Goal: Task Accomplishment & Management: Manage account settings

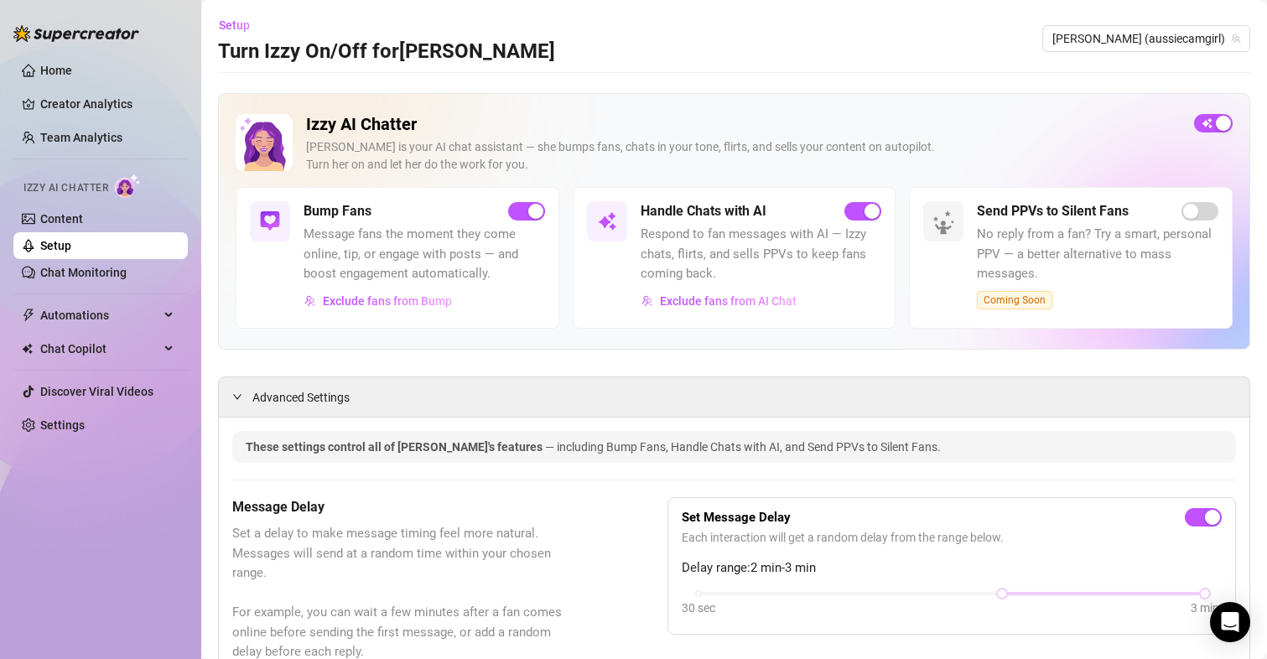
scroll to position [84, 0]
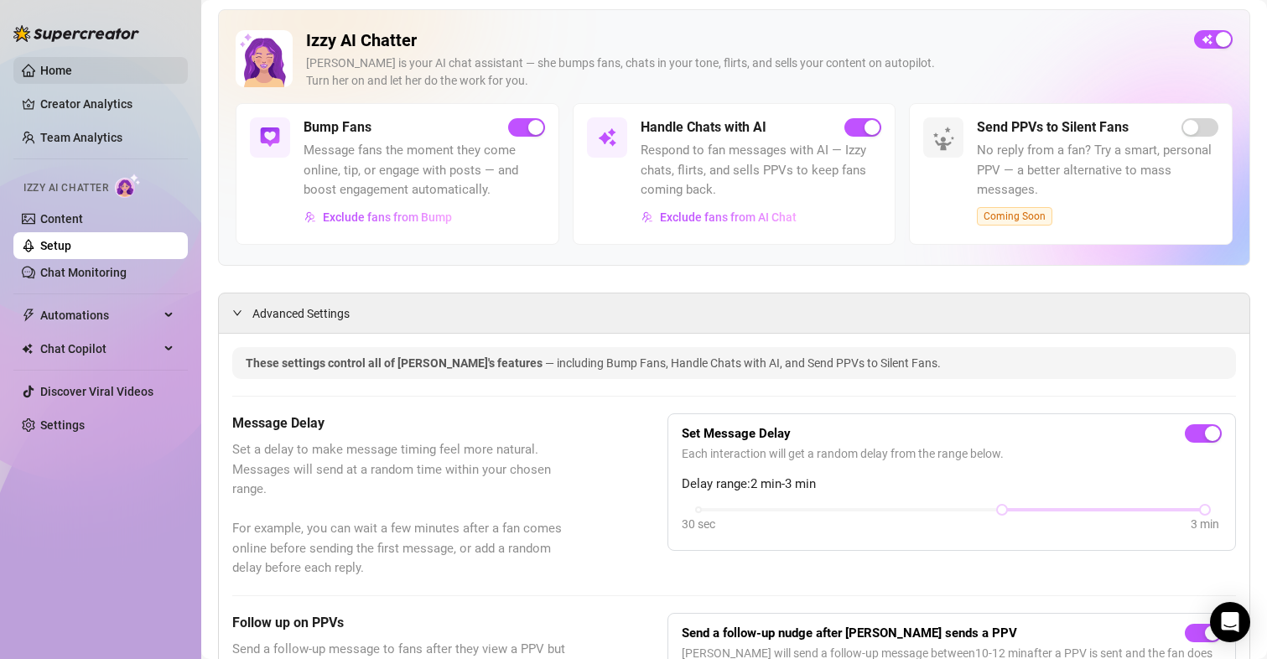
click at [65, 66] on link "Home" at bounding box center [56, 70] width 32 height 13
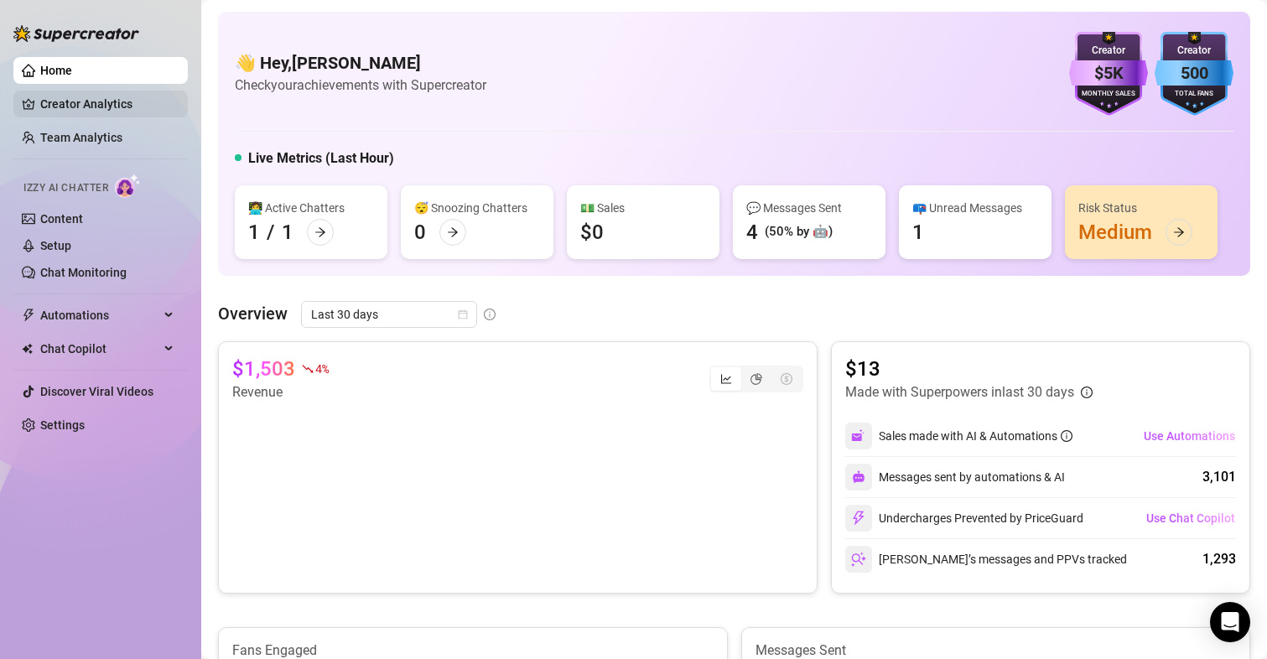
click at [100, 106] on link "Creator Analytics" at bounding box center [107, 104] width 134 height 27
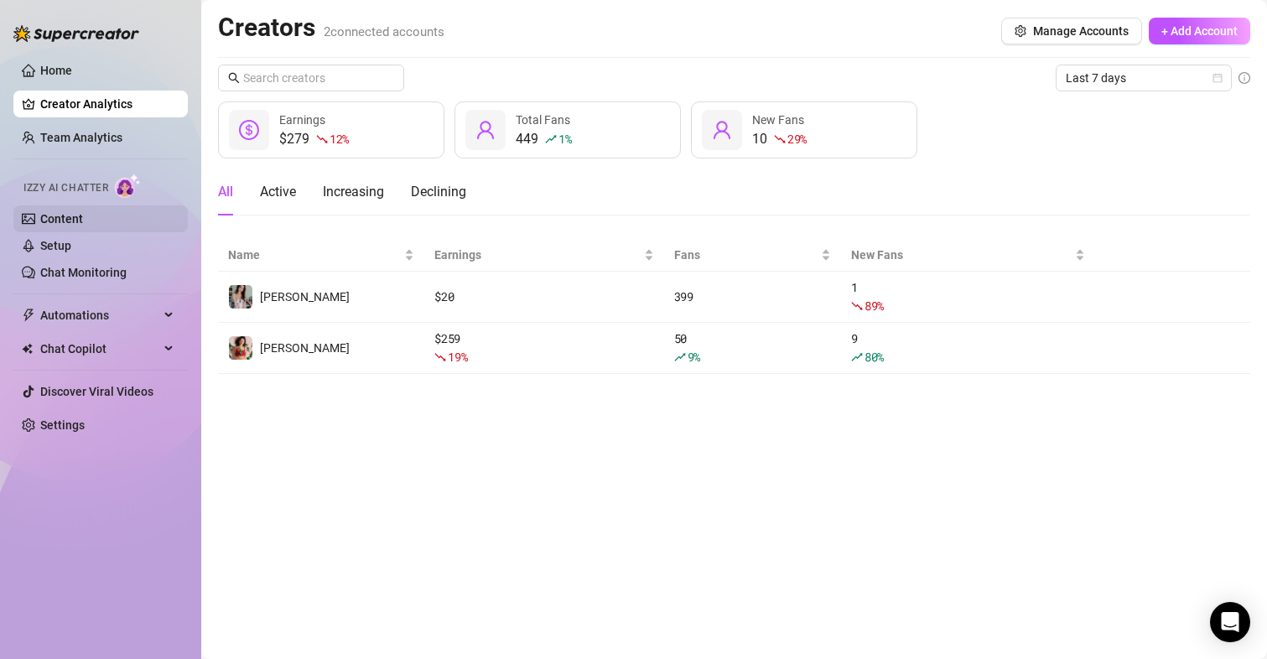
click at [59, 220] on link "Content" at bounding box center [61, 218] width 43 height 13
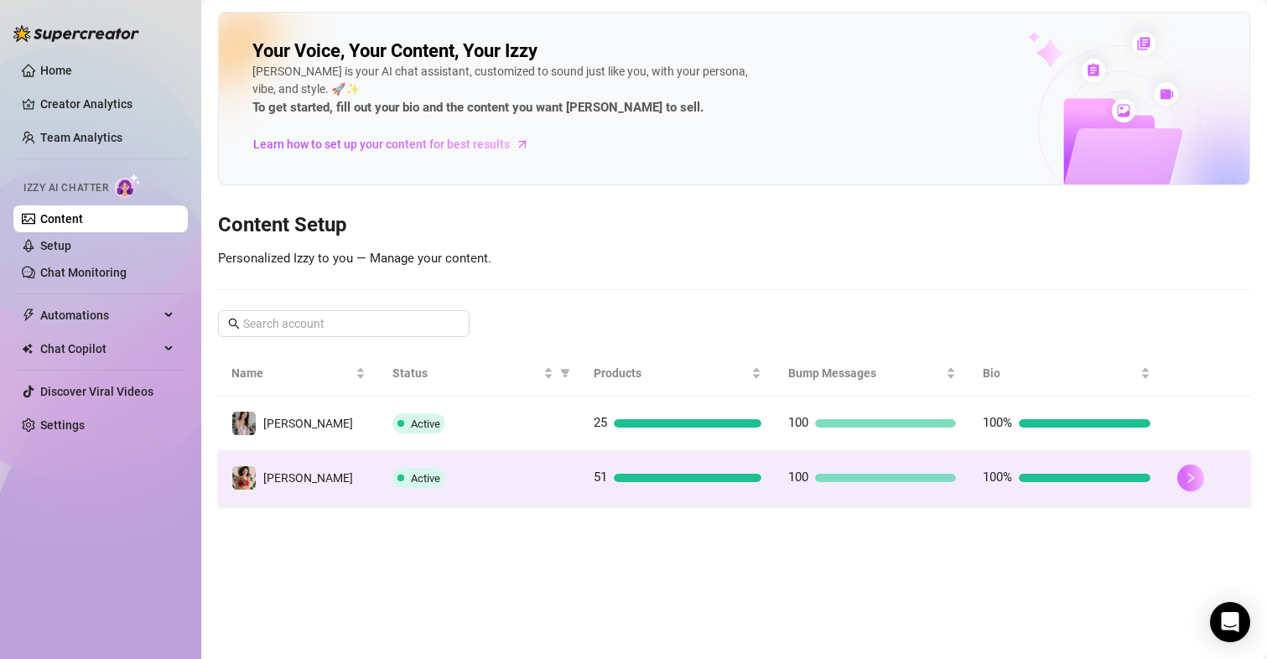
click at [1185, 480] on icon "right" at bounding box center [1191, 478] width 12 height 12
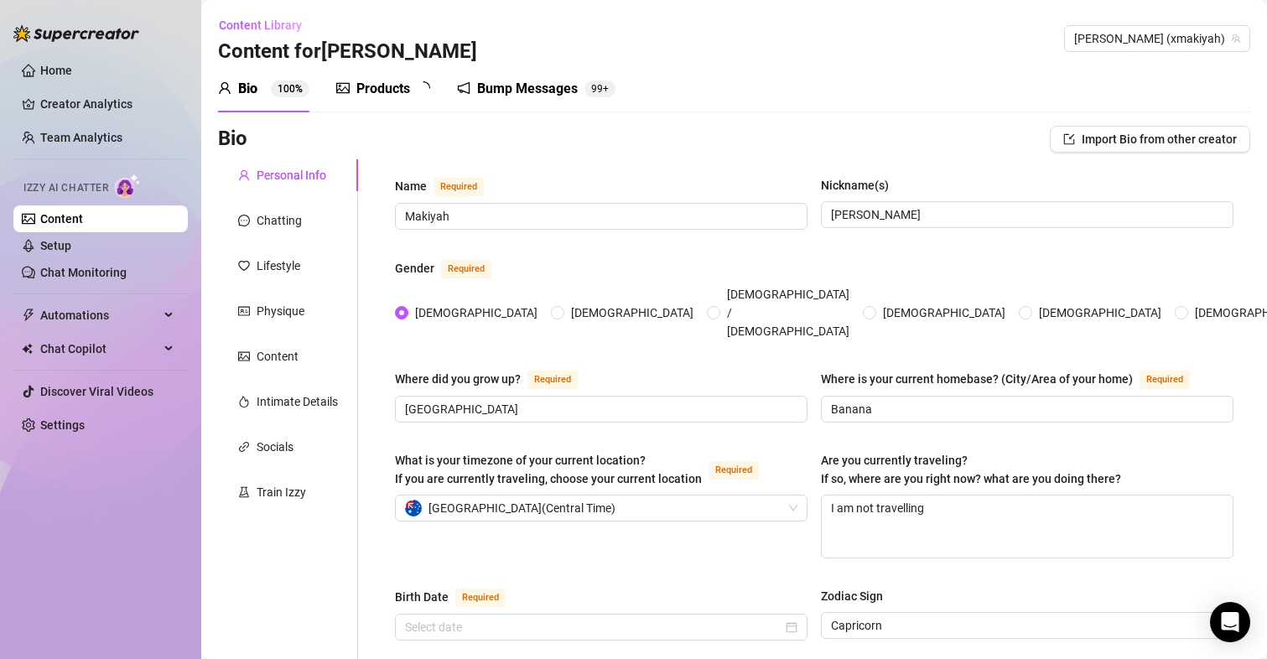
radio input "true"
type input "[DATE]"
click at [70, 248] on link "Setup" at bounding box center [55, 245] width 31 height 13
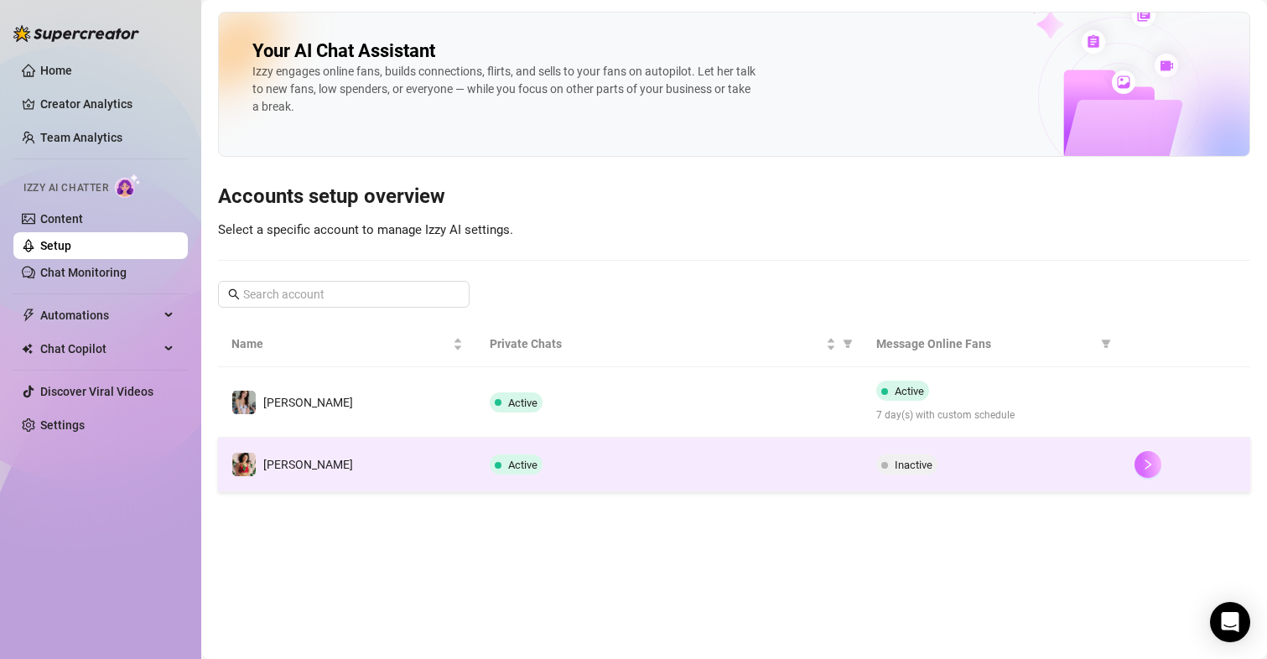
click at [1149, 465] on icon "right" at bounding box center [1148, 465] width 12 height 12
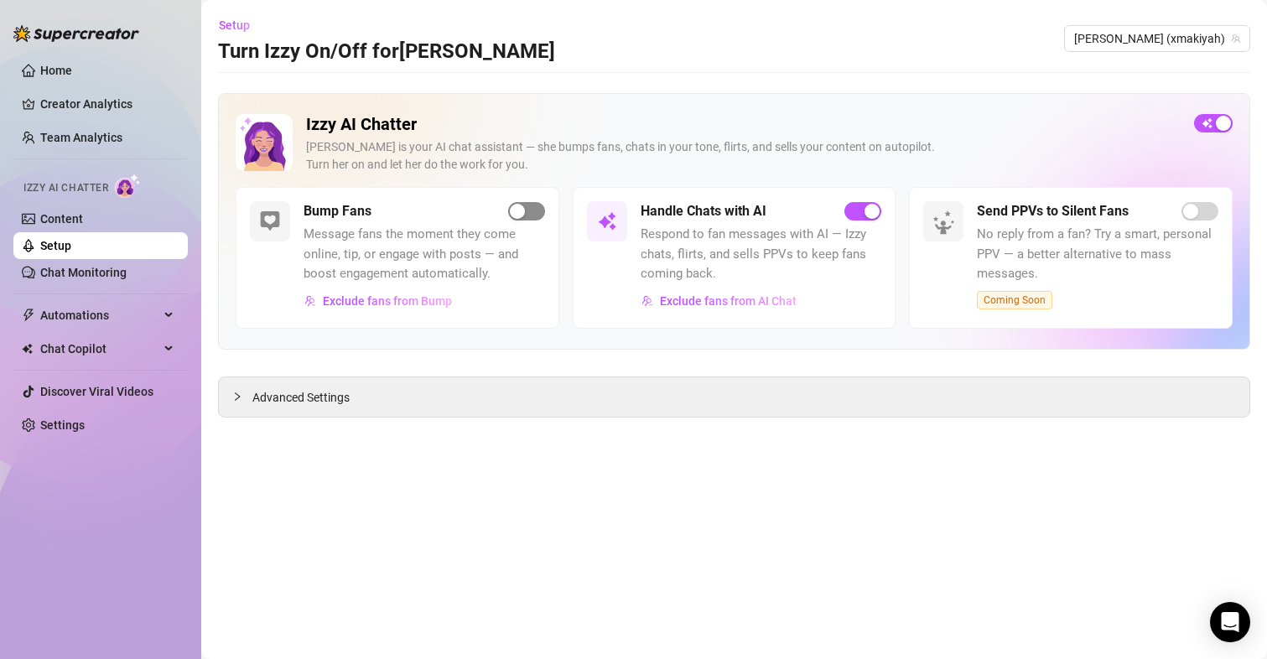
click at [528, 213] on span "button" at bounding box center [526, 211] width 37 height 18
click at [309, 395] on span "Advanced Settings" at bounding box center [300, 397] width 97 height 18
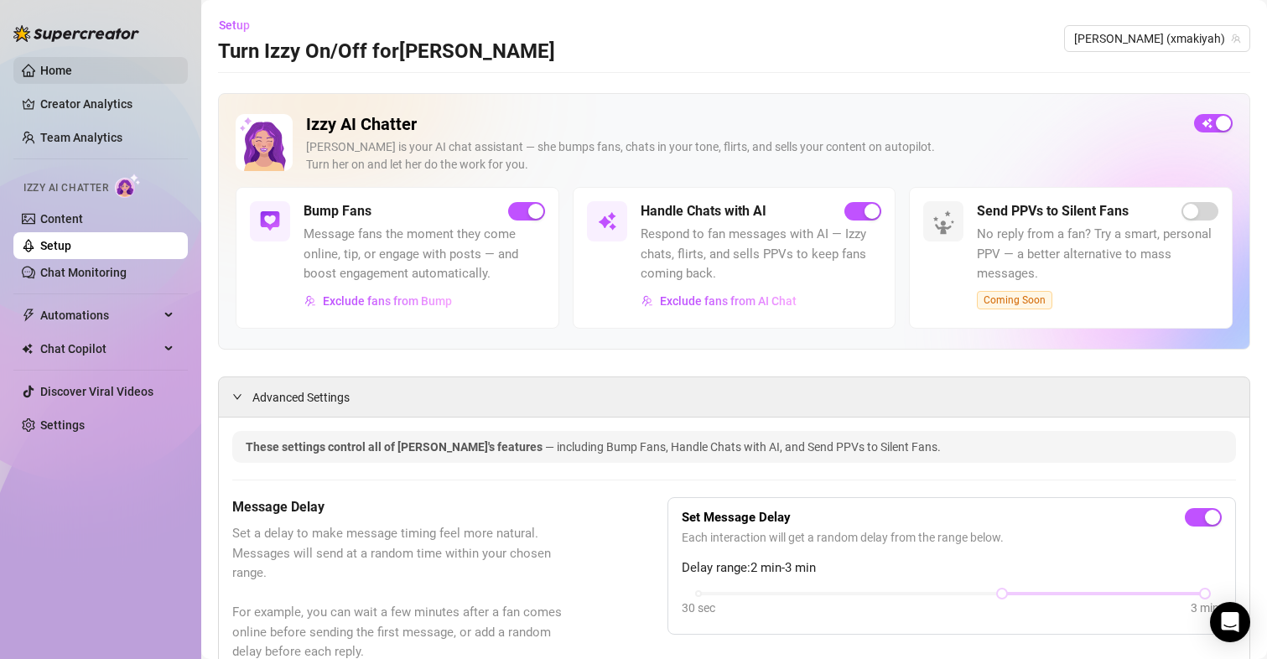
click at [62, 68] on link "Home" at bounding box center [56, 70] width 32 height 13
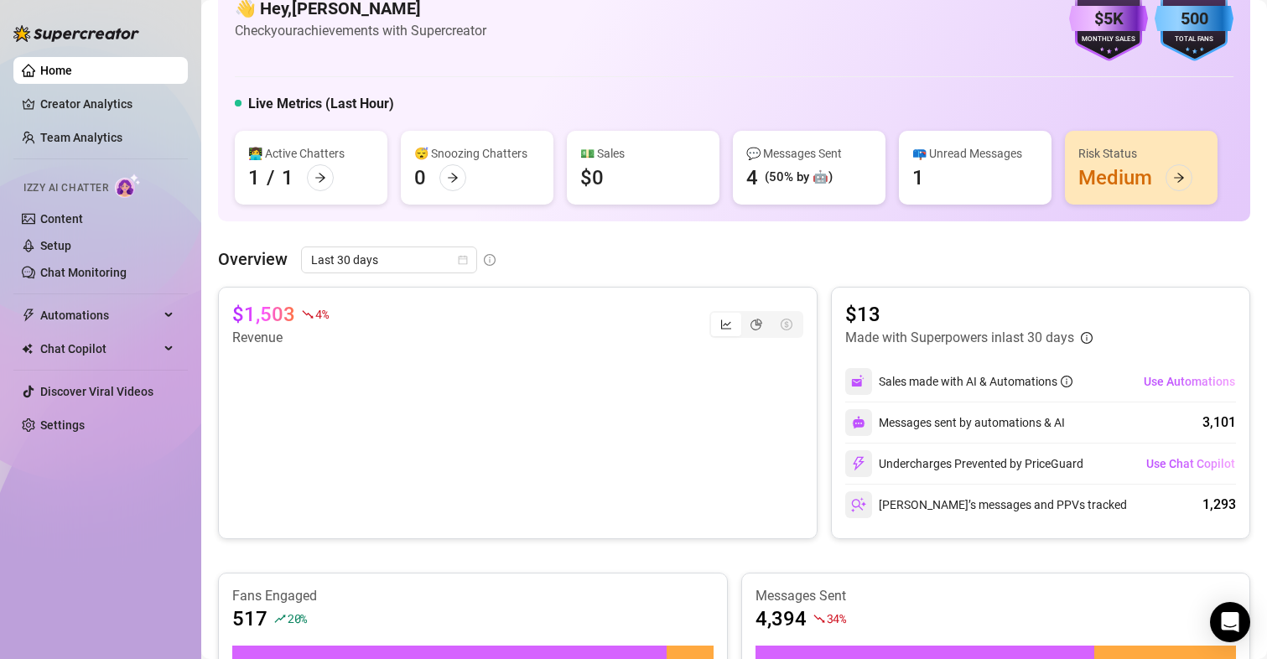
scroll to position [84, 0]
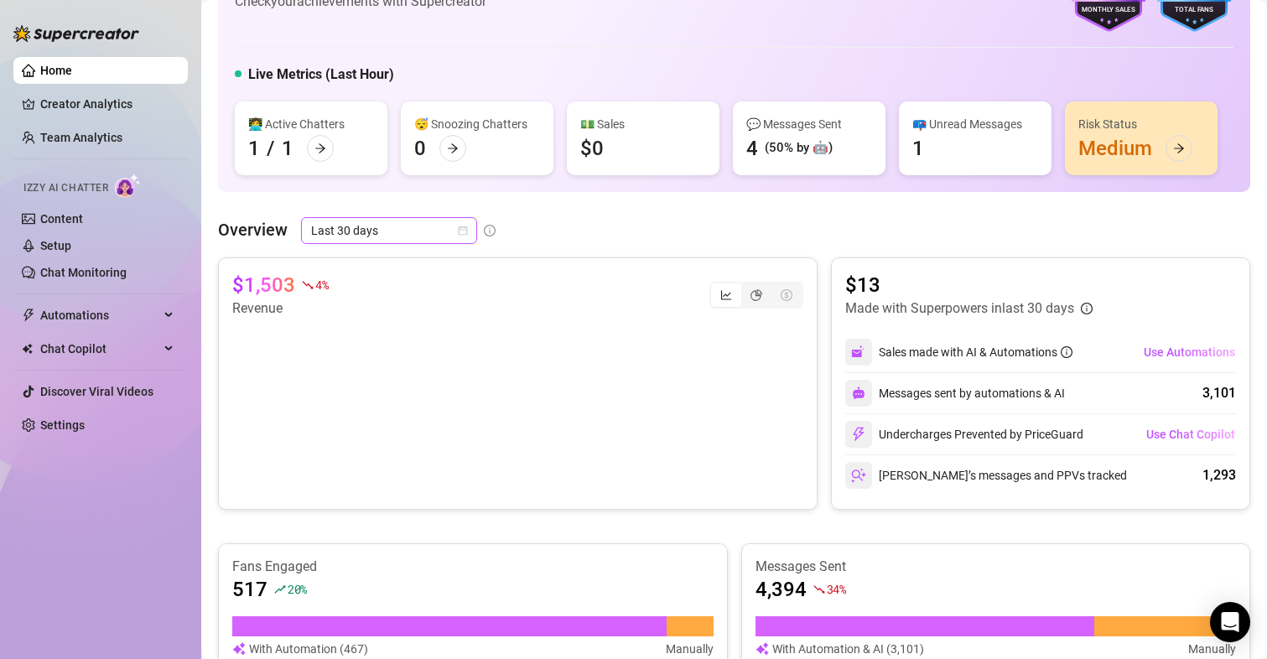
click at [386, 218] on span "Last 30 days" at bounding box center [389, 230] width 156 height 25
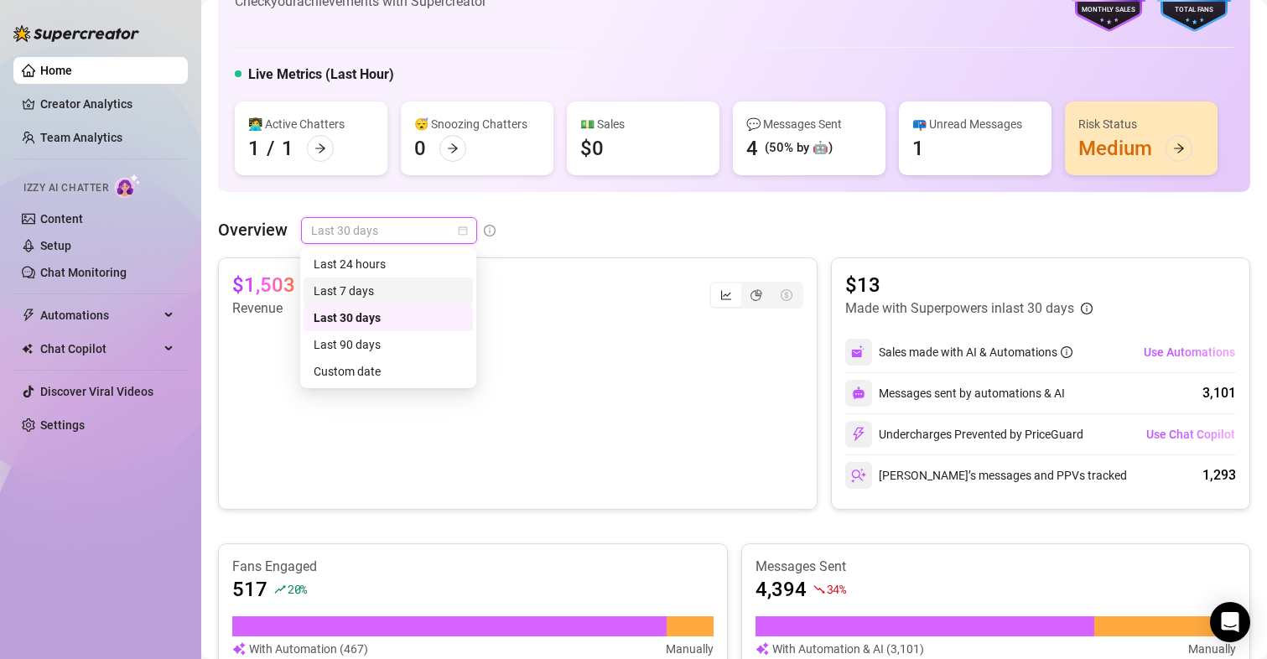
click at [370, 278] on div "Last 7 days" at bounding box center [388, 291] width 169 height 27
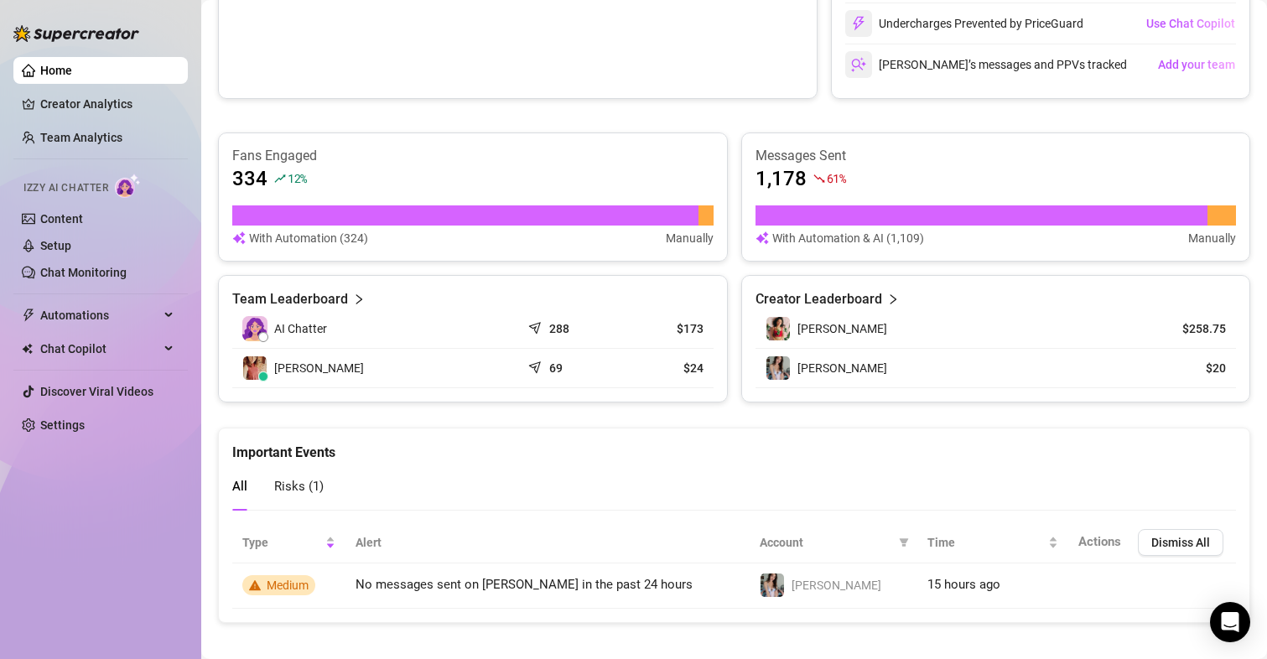
scroll to position [509, 0]
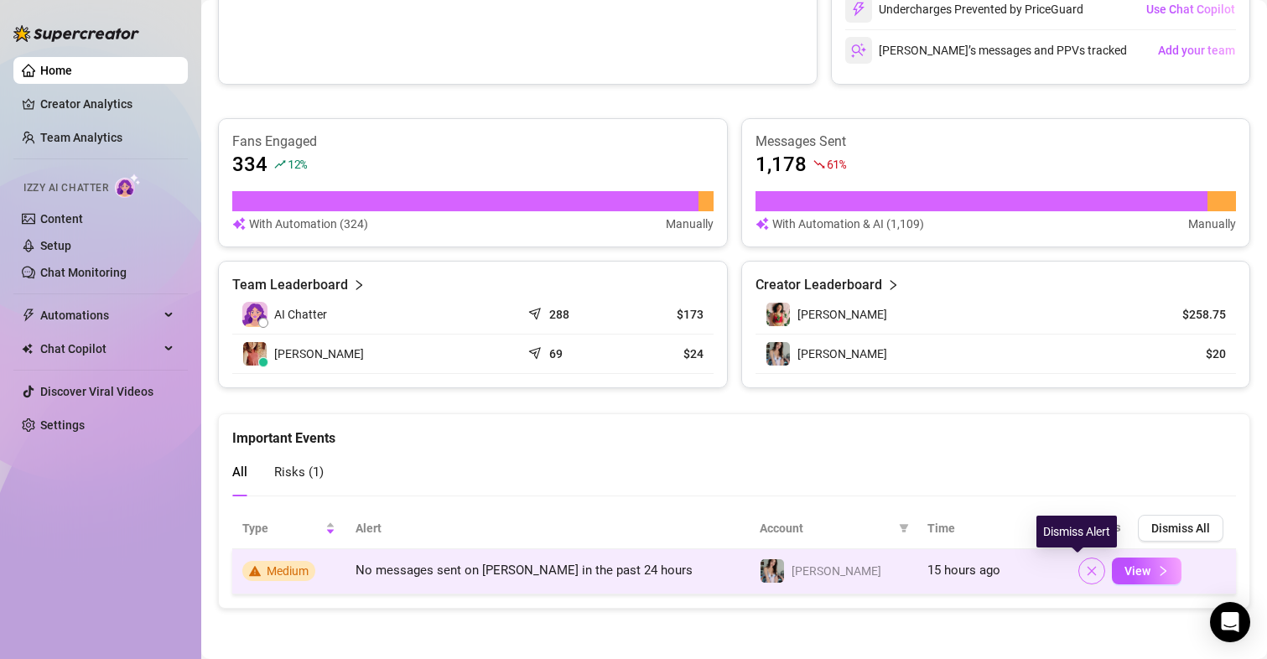
click at [1078, 569] on button "button" at bounding box center [1091, 571] width 27 height 27
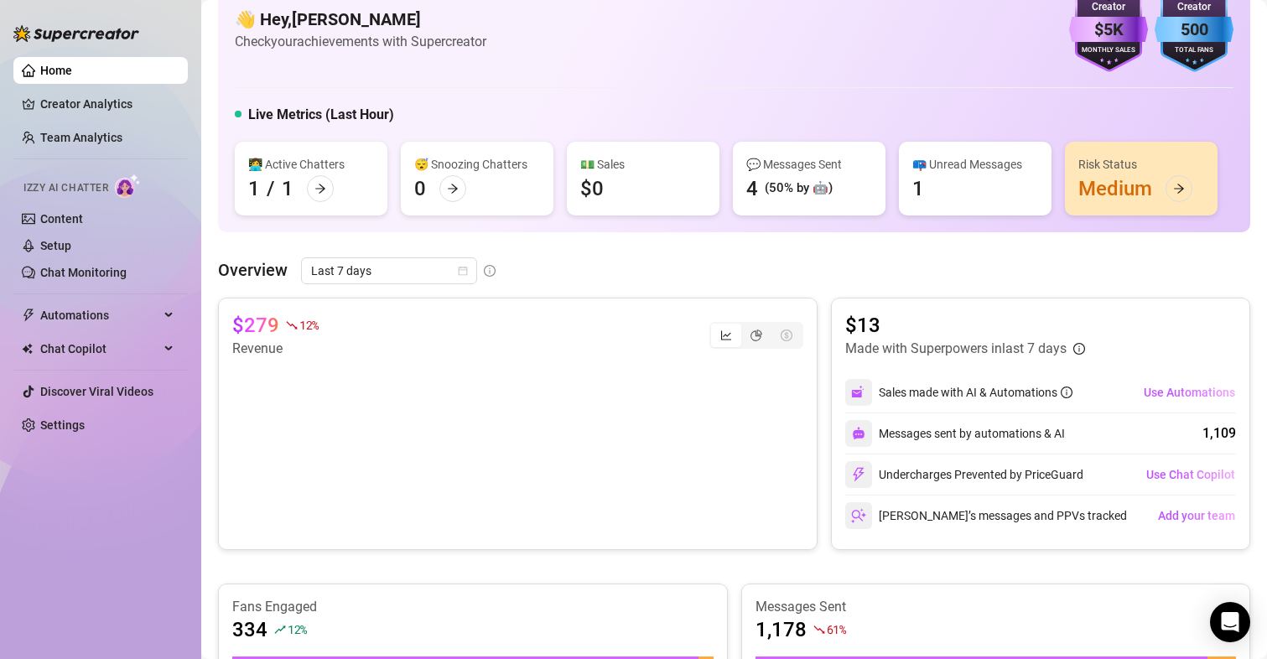
scroll to position [0, 0]
